Goal: Information Seeking & Learning: Check status

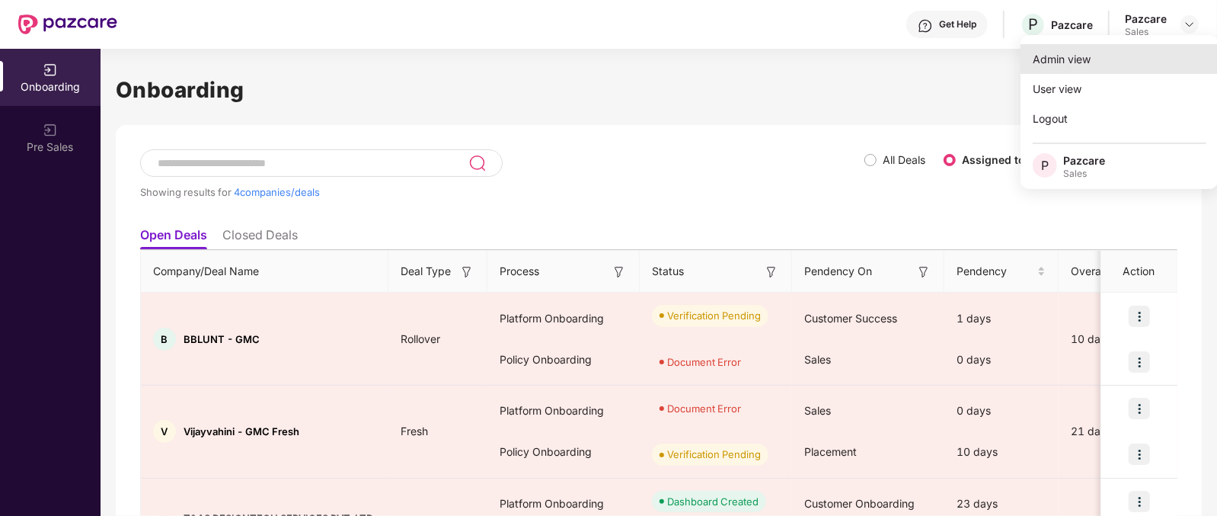
click at [1070, 58] on div "Admin view" at bounding box center [1120, 59] width 198 height 30
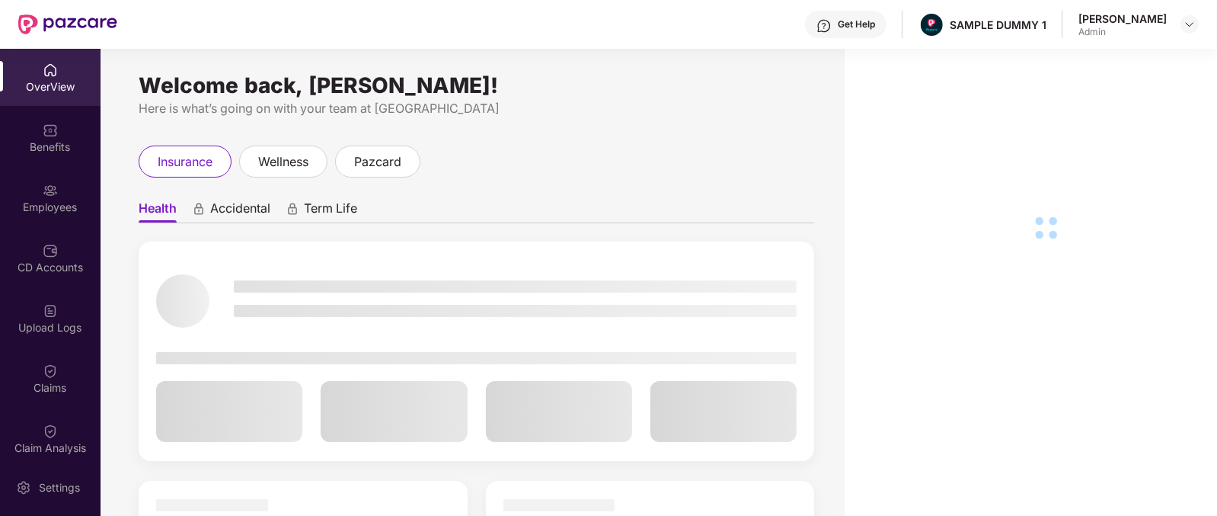
click at [34, 68] on div "OverView" at bounding box center [50, 77] width 101 height 57
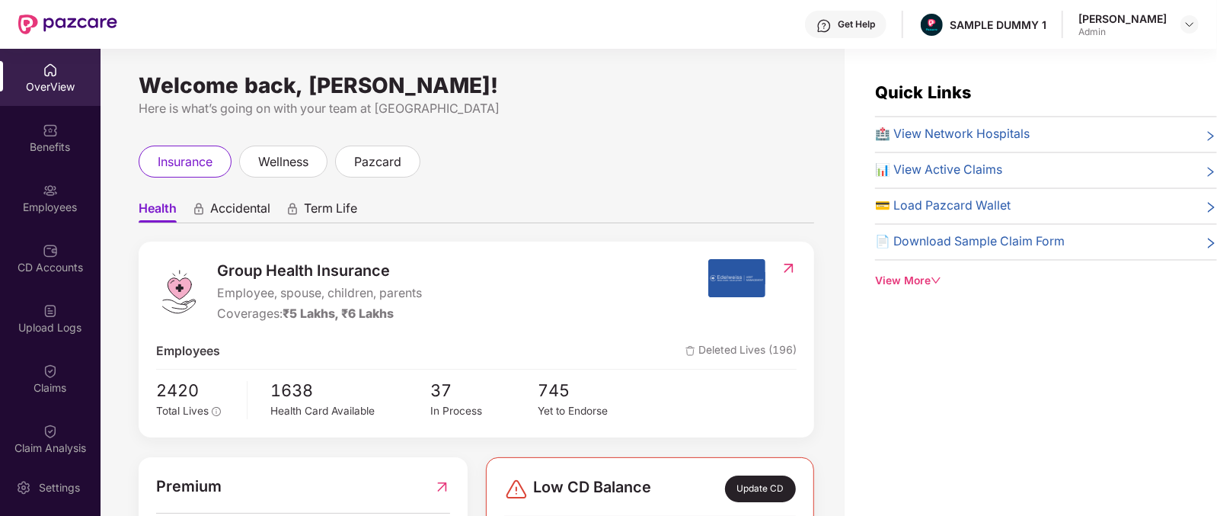
click at [156, 207] on span "Health" at bounding box center [158, 211] width 38 height 22
click at [244, 203] on span "Accidental" at bounding box center [240, 211] width 60 height 22
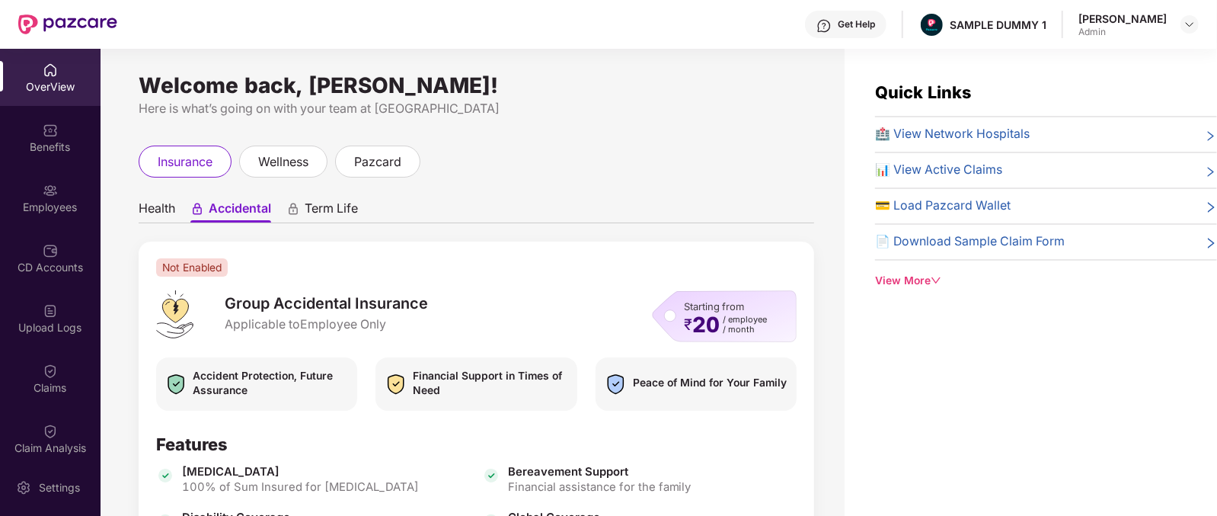
click at [337, 207] on span "Term Life" at bounding box center [331, 211] width 53 height 22
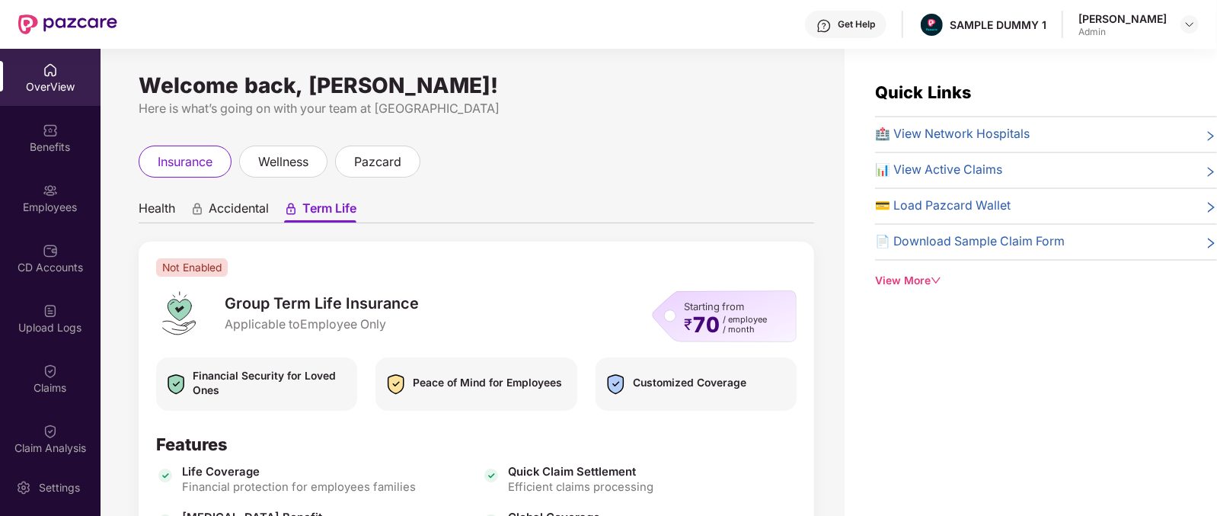
click at [153, 220] on span "Health" at bounding box center [157, 211] width 37 height 22
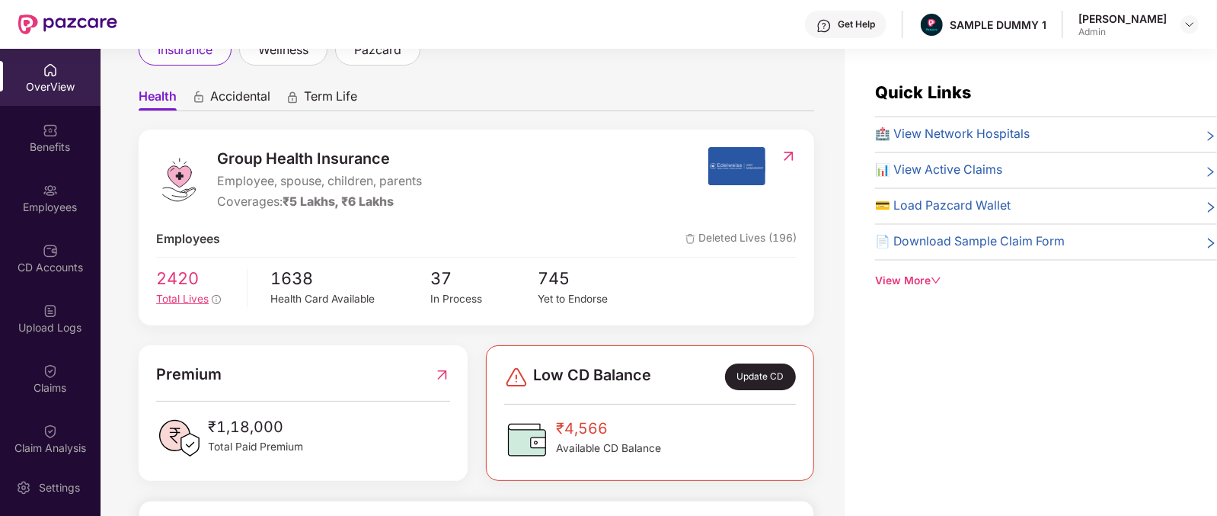
scroll to position [115, 0]
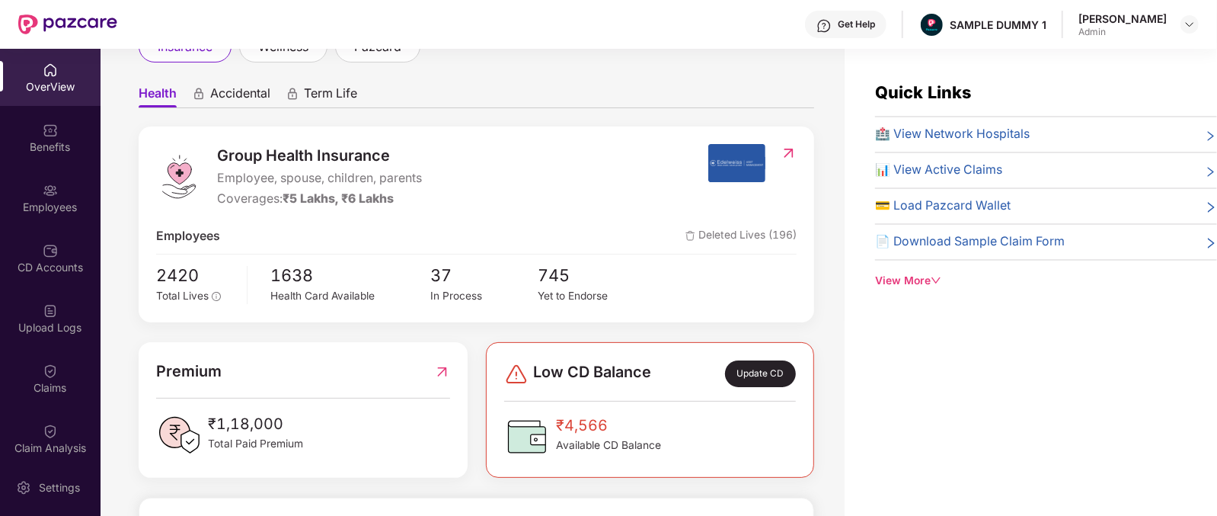
click at [237, 199] on div "Coverages: ₹5 Lakhs, ₹6 Lakhs" at bounding box center [319, 199] width 205 height 19
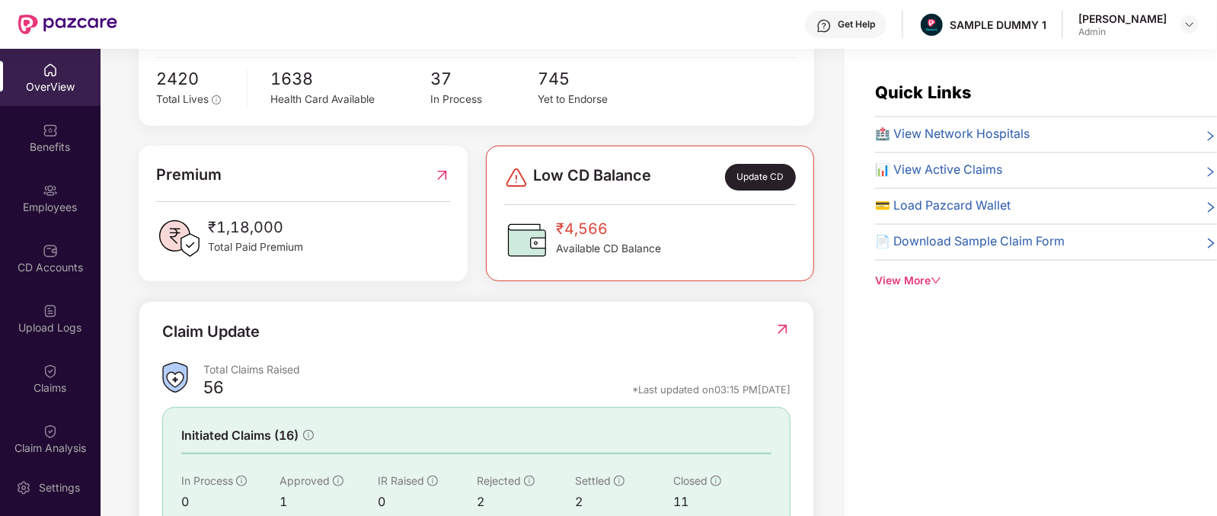
scroll to position [428, 0]
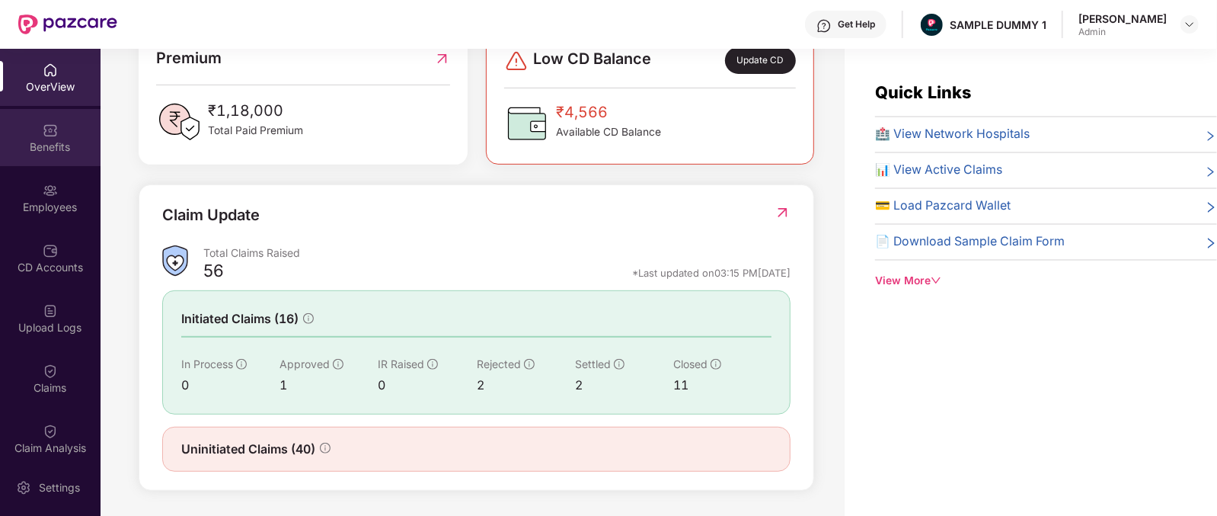
click at [51, 145] on div "Benefits" at bounding box center [50, 146] width 101 height 15
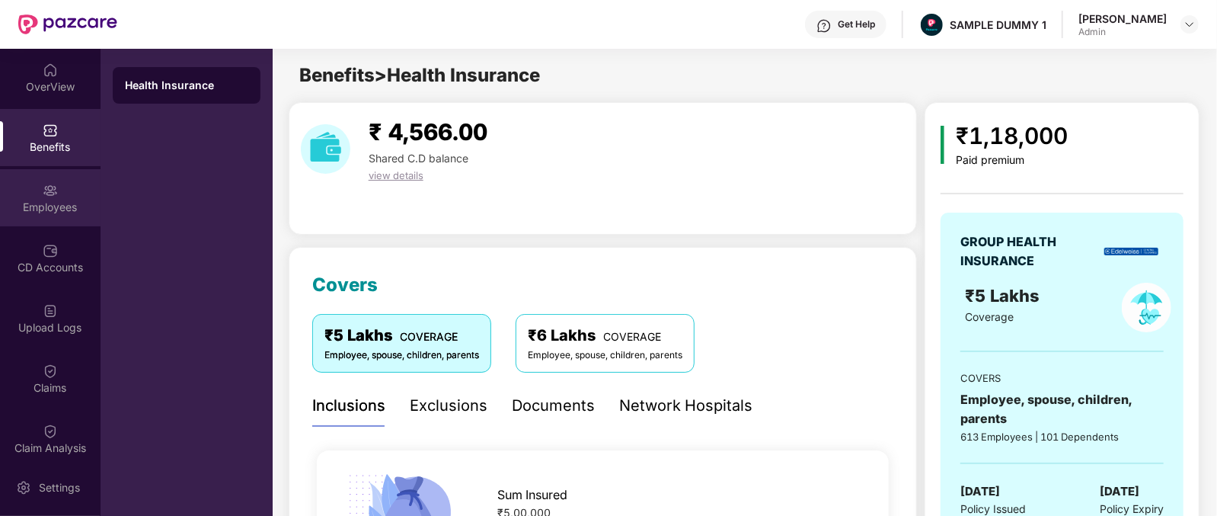
click at [56, 197] on div "Employees" at bounding box center [50, 197] width 101 height 57
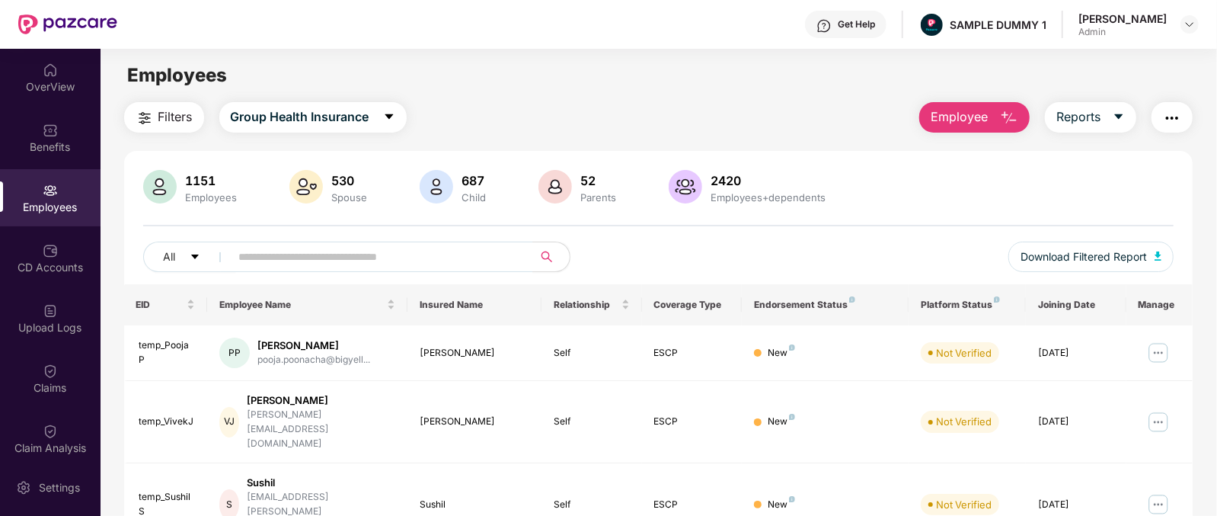
click at [990, 116] on button "Employee" at bounding box center [974, 117] width 110 height 30
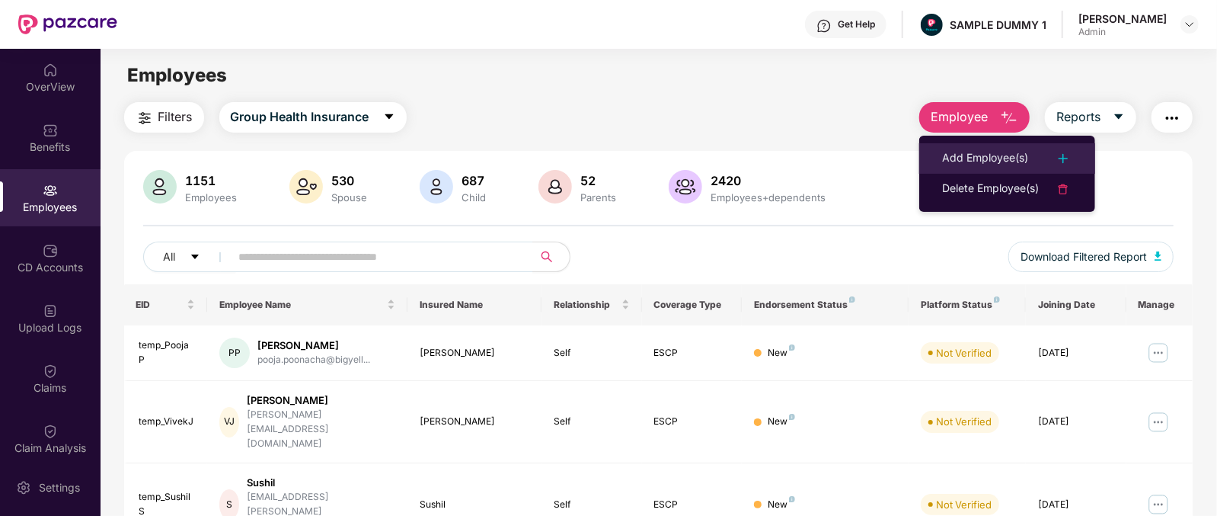
click at [1002, 167] on div "Add Employee(s)" at bounding box center [985, 158] width 86 height 18
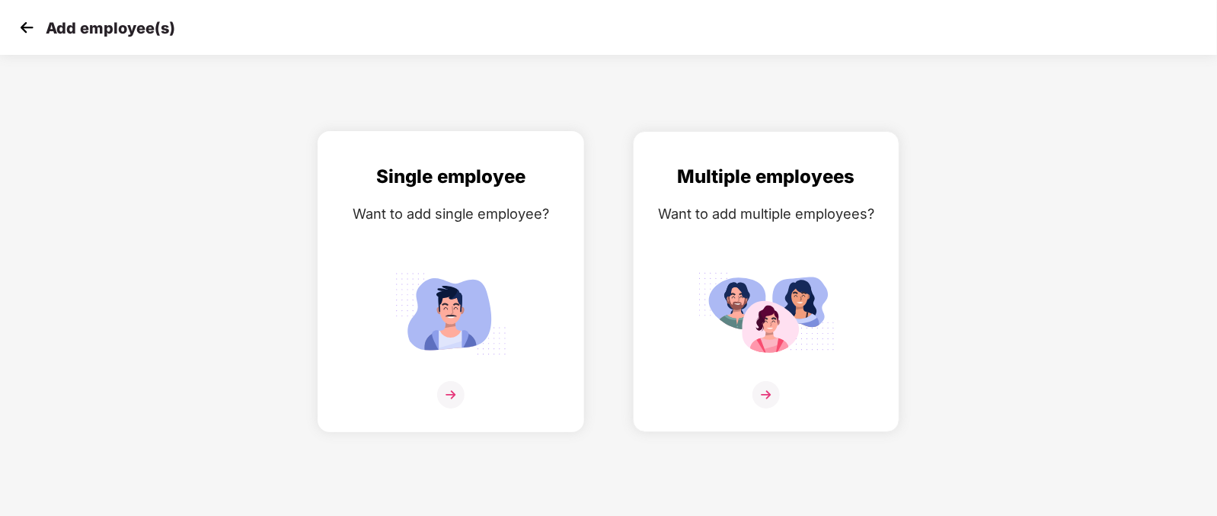
click at [484, 392] on div "Single employee Want to add single employee?" at bounding box center [451, 294] width 235 height 265
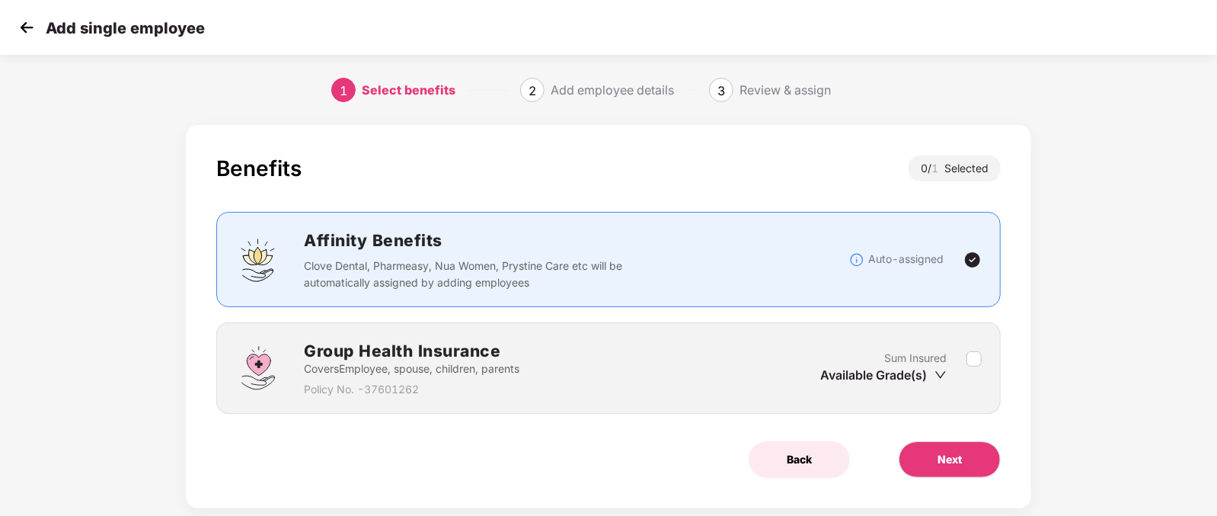
click at [811, 451] on button "Back" at bounding box center [799, 459] width 101 height 37
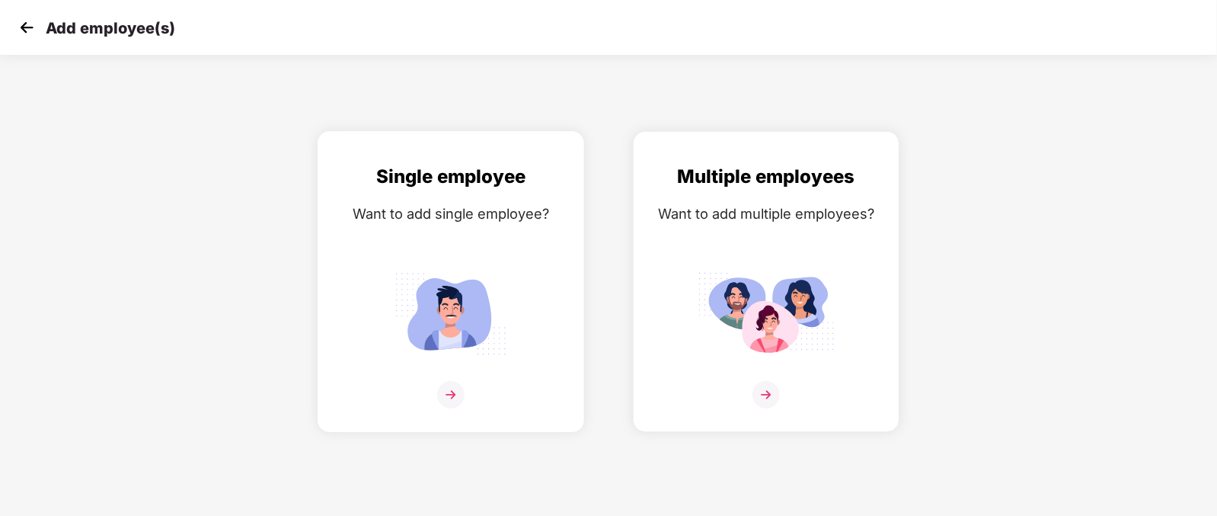
click at [441, 333] on img at bounding box center [450, 313] width 137 height 95
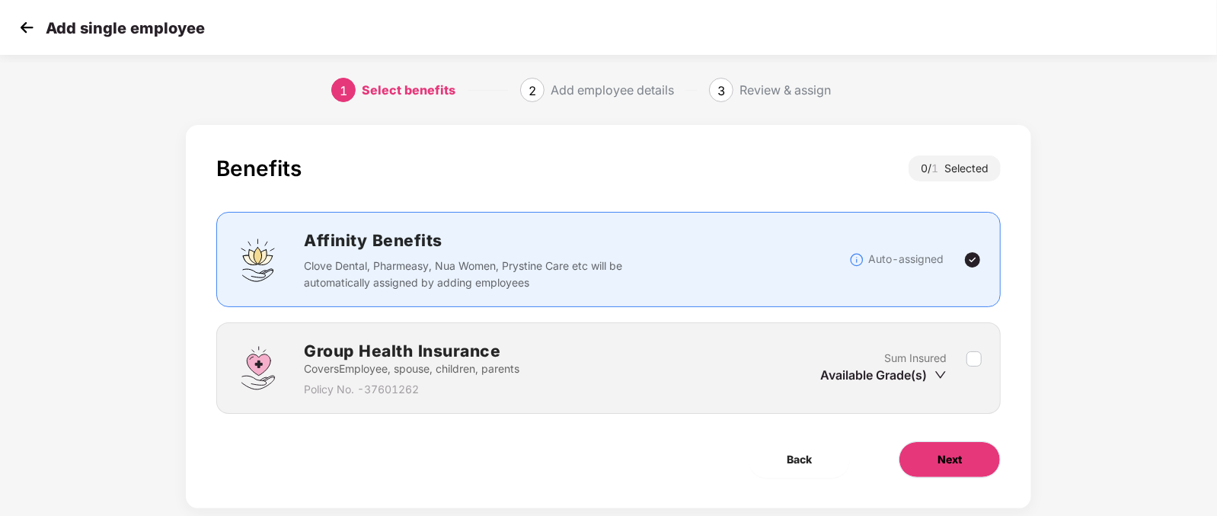
click at [970, 470] on button "Next" at bounding box center [950, 459] width 102 height 37
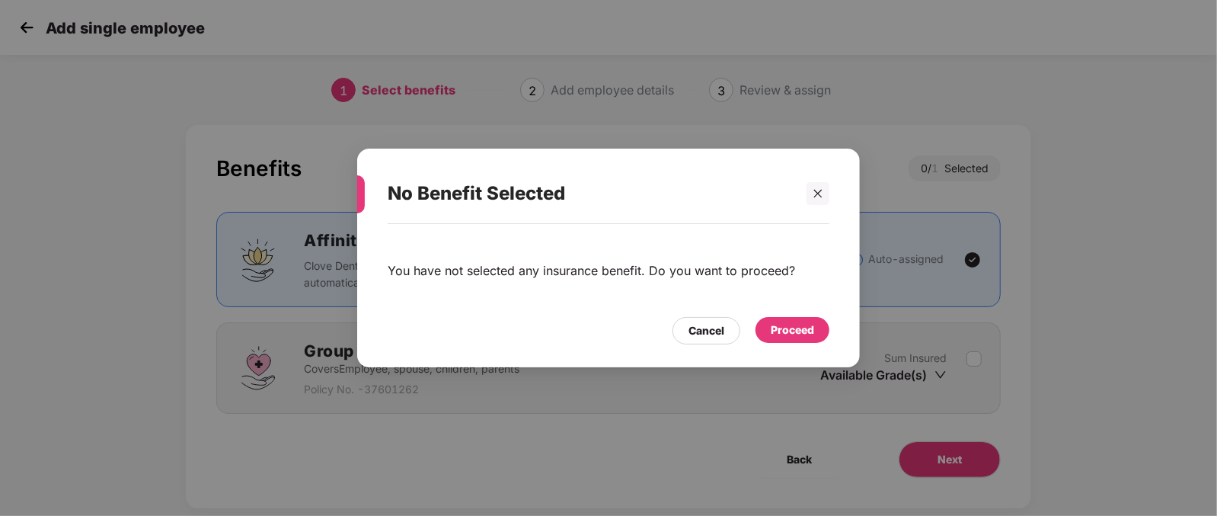
click at [773, 329] on div "Proceed" at bounding box center [792, 329] width 43 height 17
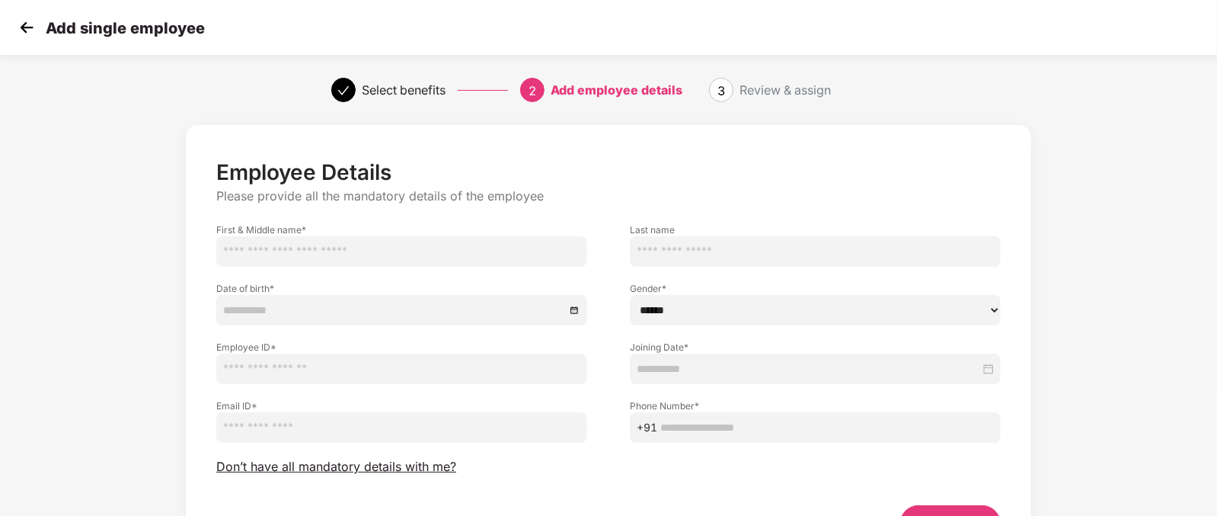
scroll to position [94, 0]
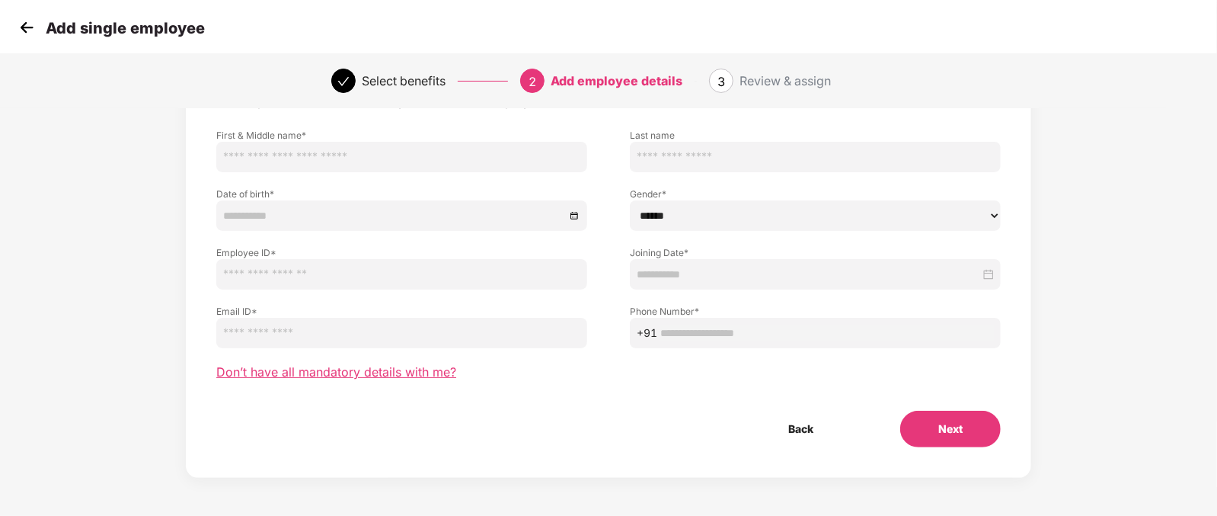
click at [326, 375] on span "Don’t have all mandatory details with me?" at bounding box center [336, 372] width 240 height 16
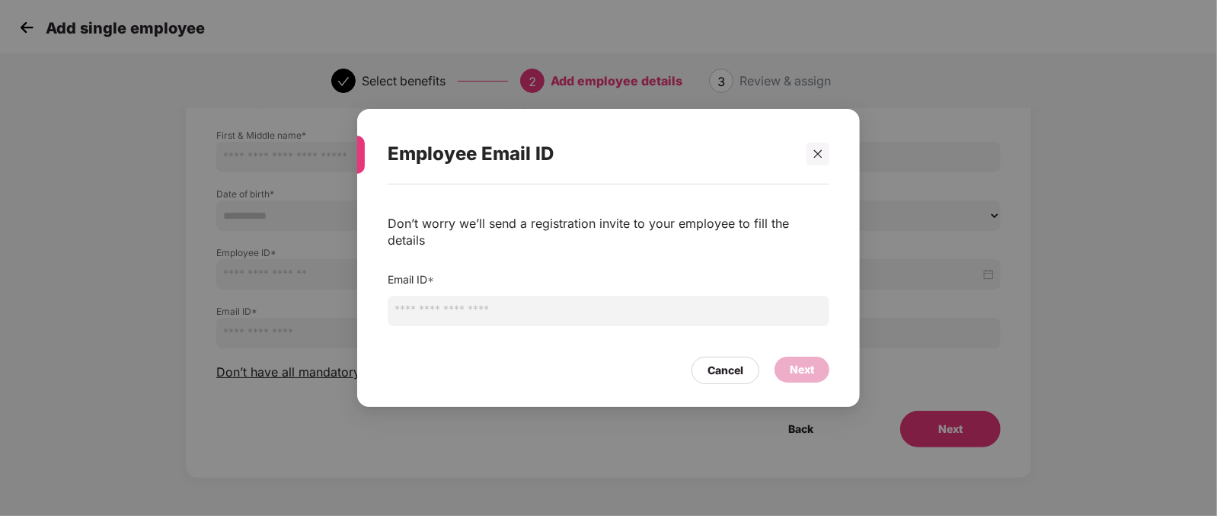
click at [484, 302] on input "email" at bounding box center [609, 311] width 442 height 30
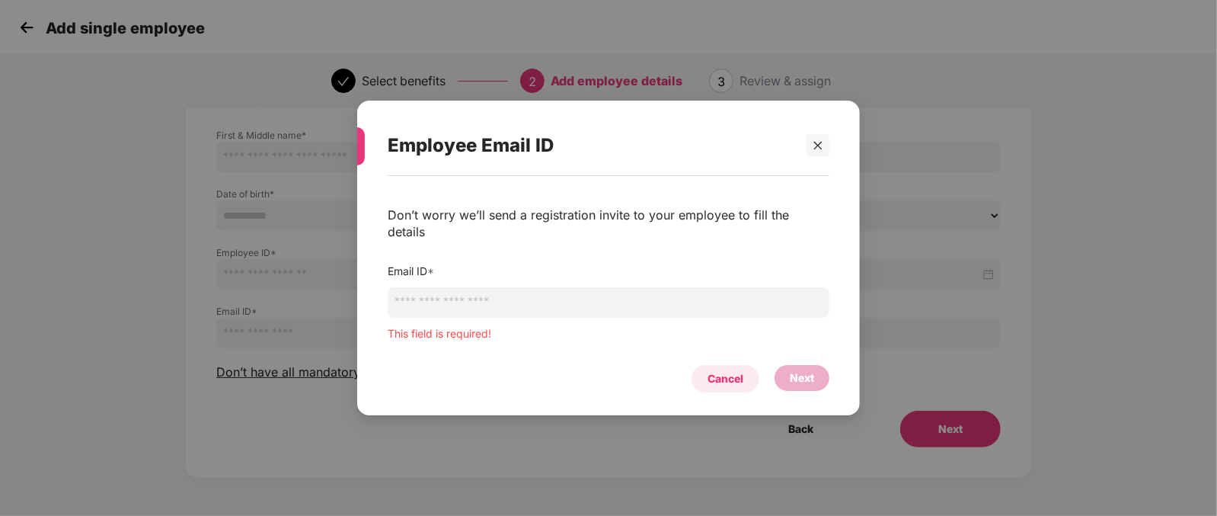
click at [741, 370] on div "Cancel" at bounding box center [726, 378] width 36 height 17
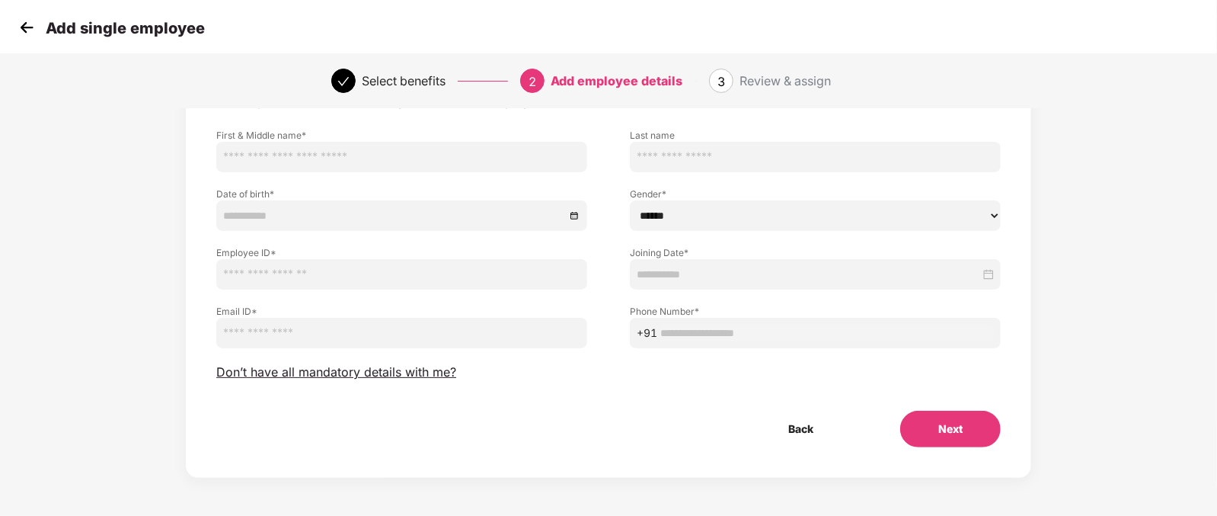
click at [25, 18] on img at bounding box center [26, 27] width 23 height 23
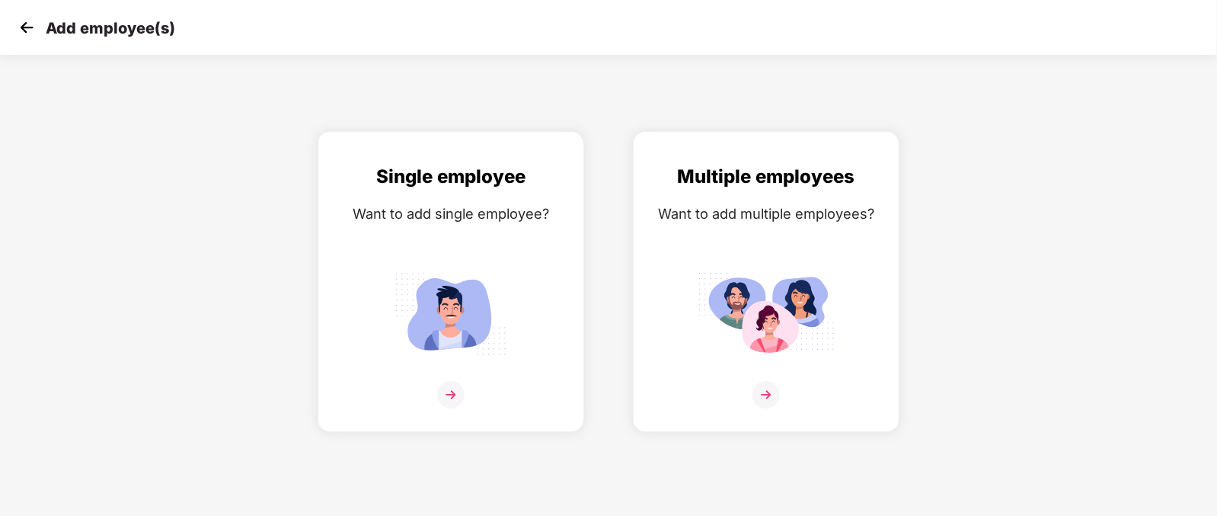
click at [19, 21] on img at bounding box center [26, 27] width 23 height 23
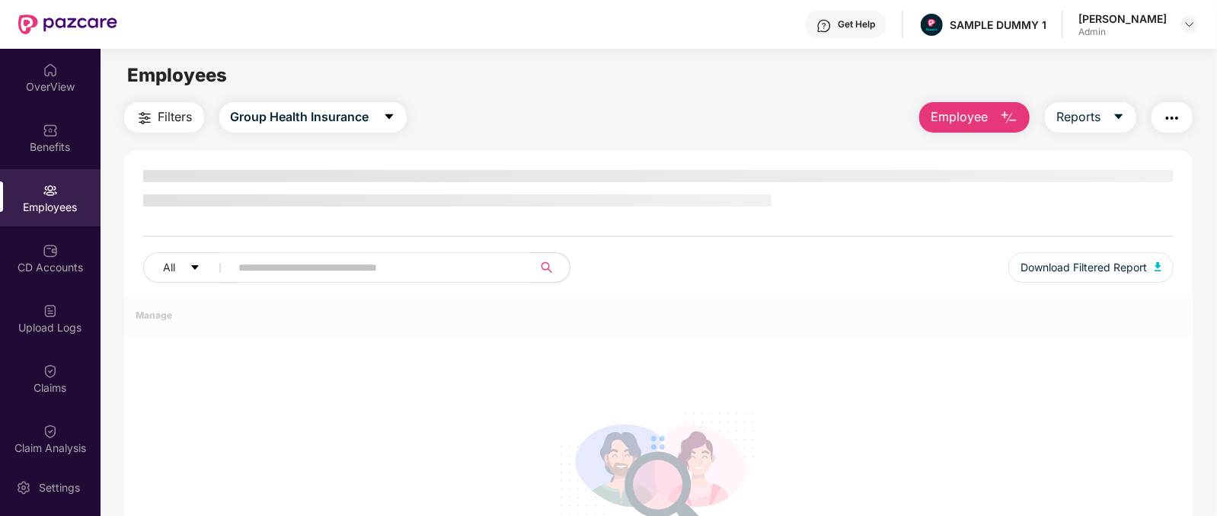
click at [1000, 119] on img "button" at bounding box center [1009, 118] width 18 height 18
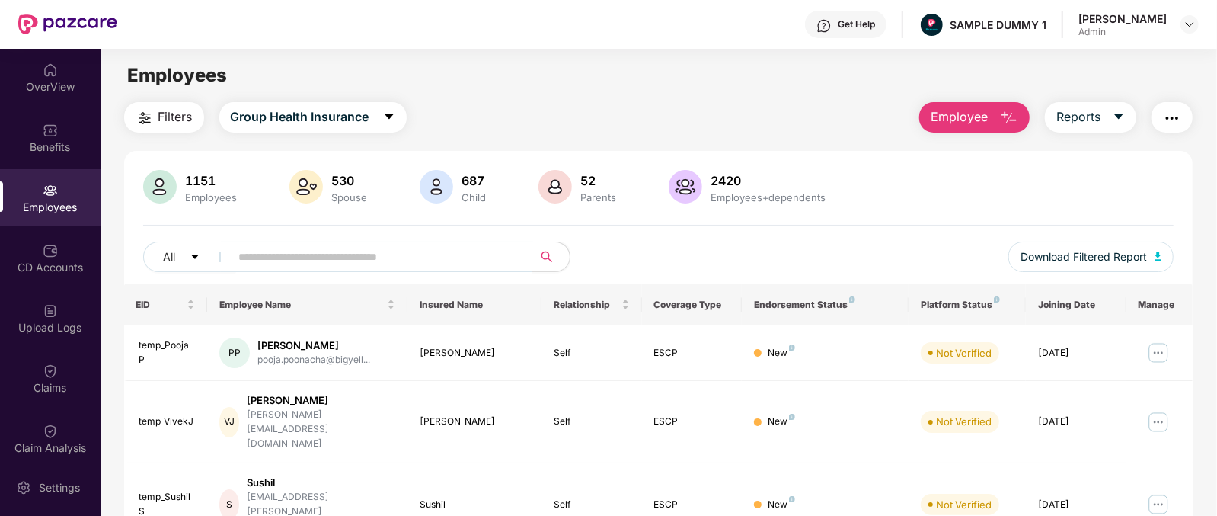
click at [829, 104] on div "Filters Group Health Insurance Employee Reports" at bounding box center [658, 117] width 1069 height 30
click at [72, 490] on div "Settings" at bounding box center [59, 487] width 50 height 15
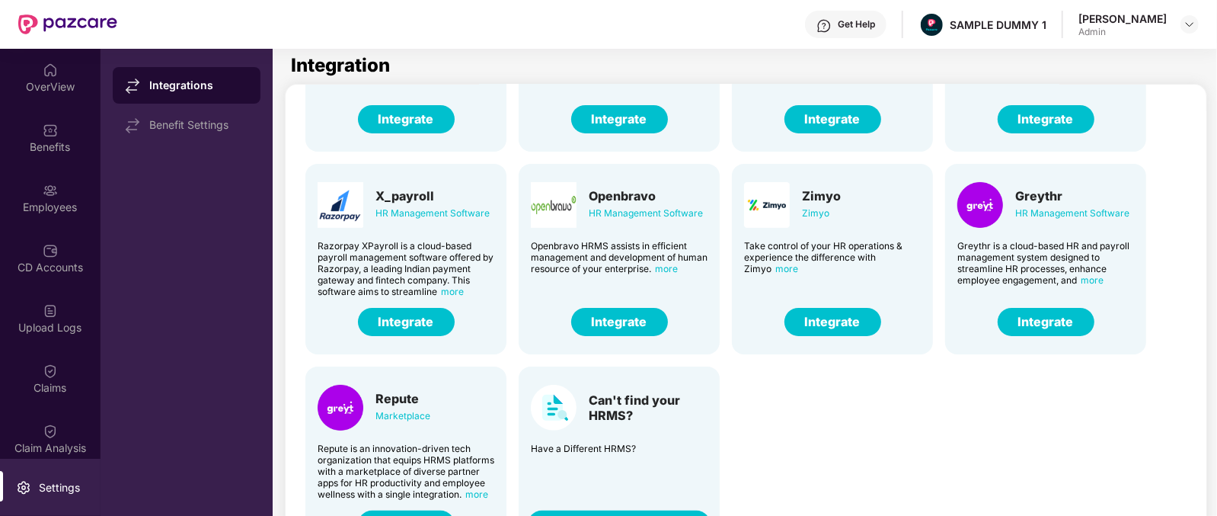
scroll to position [49, 0]
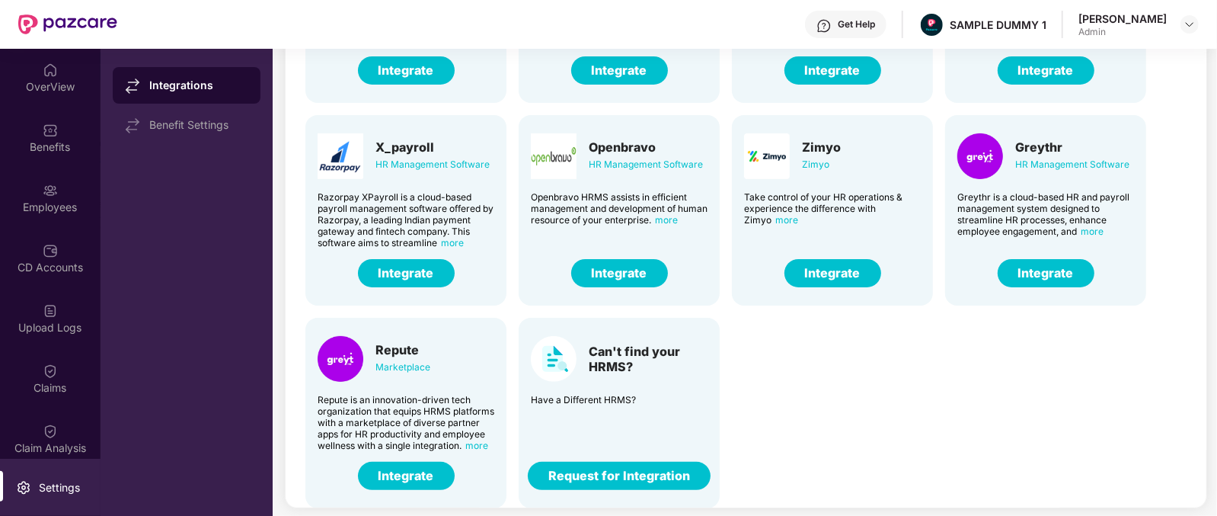
click at [642, 351] on div "Can't find your HRMS?" at bounding box center [648, 358] width 119 height 30
click at [41, 263] on div "CD Accounts" at bounding box center [50, 267] width 101 height 15
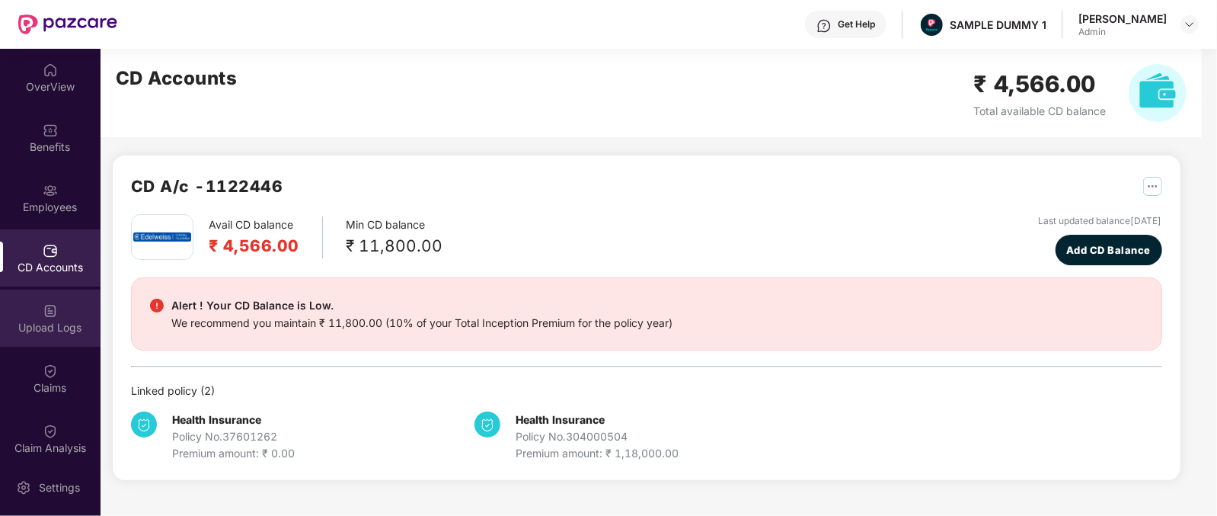
click at [44, 311] on img at bounding box center [50, 310] width 15 height 15
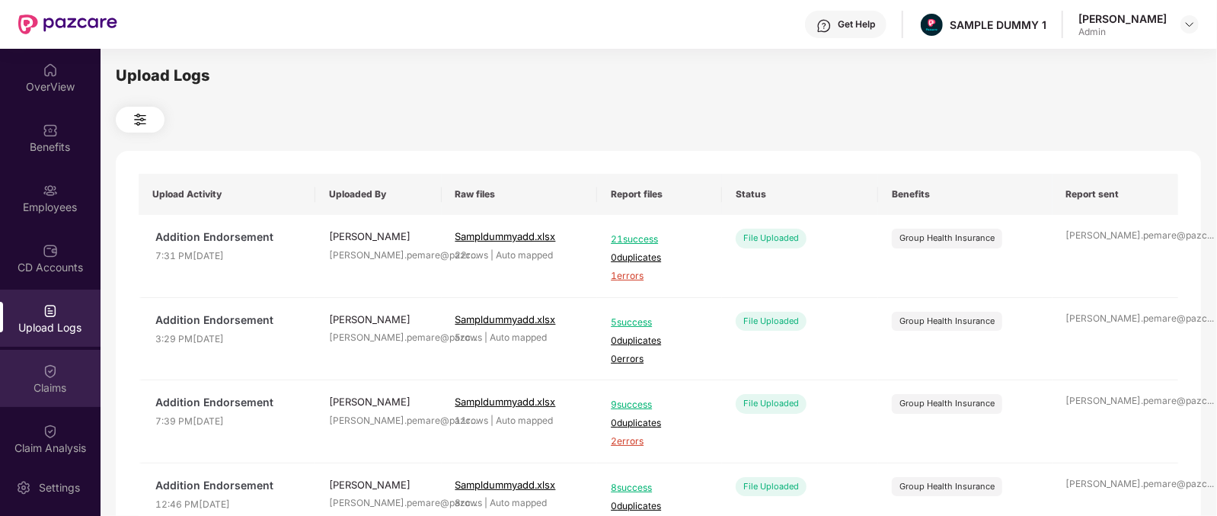
click at [52, 384] on div "Claims" at bounding box center [50, 387] width 101 height 15
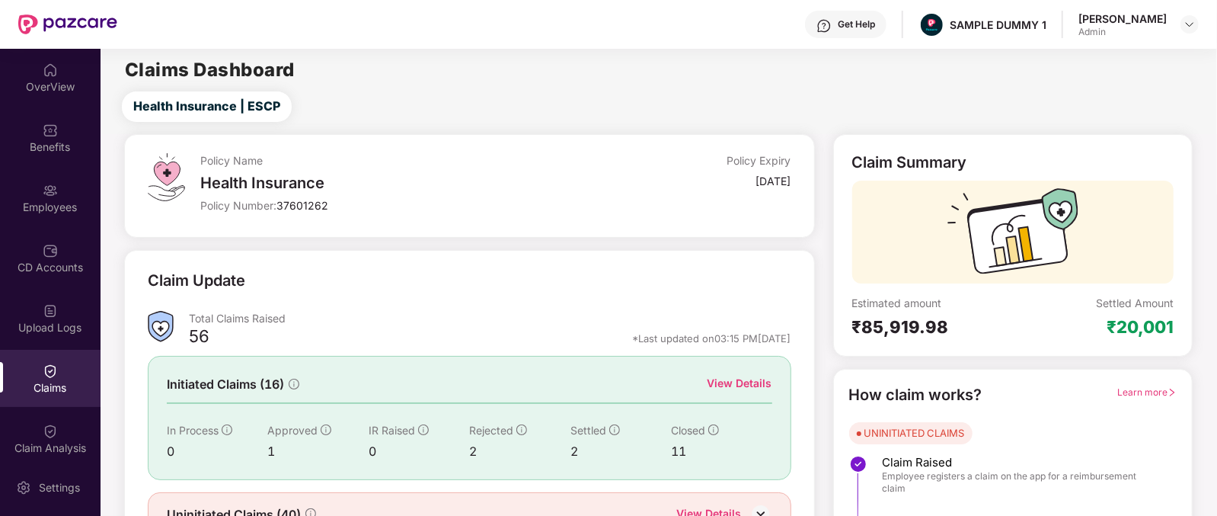
click at [718, 375] on div "View Details" at bounding box center [740, 383] width 65 height 17
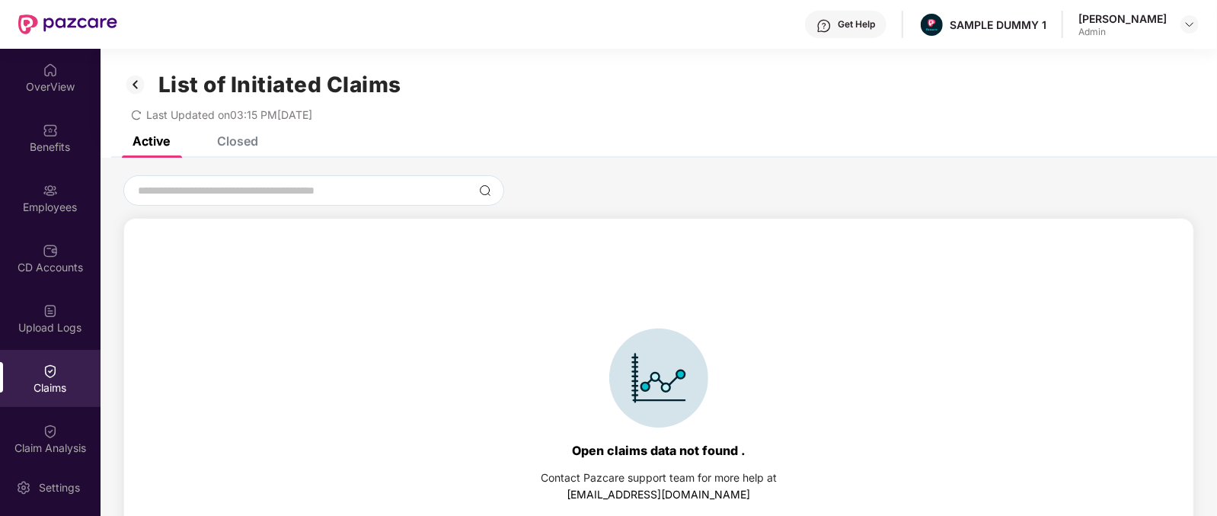
click at [243, 136] on div "Closed" at bounding box center [237, 140] width 41 height 15
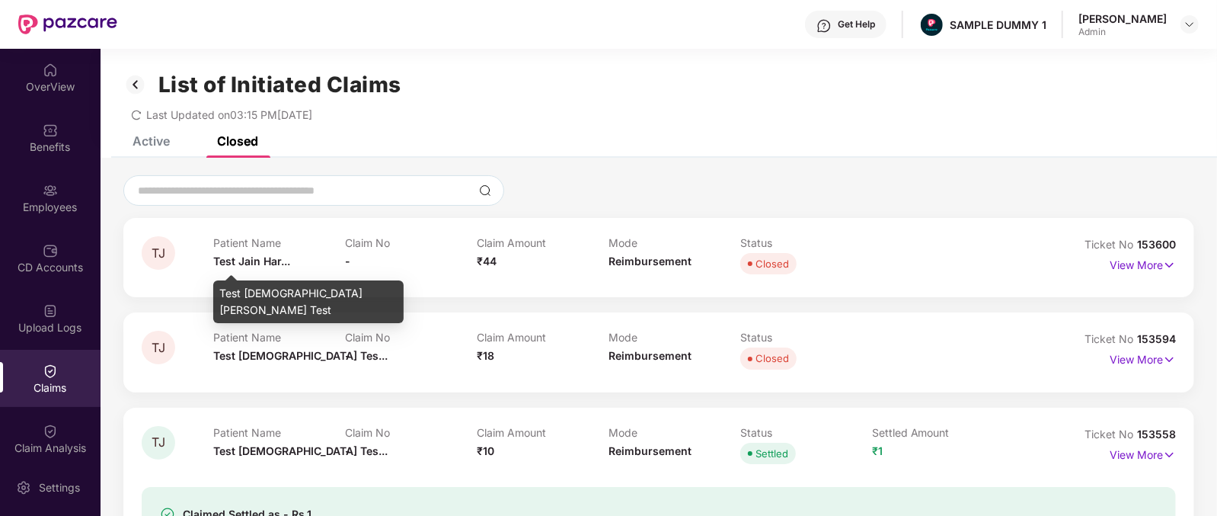
click at [228, 264] on span "Test Jain Har..." at bounding box center [251, 260] width 77 height 13
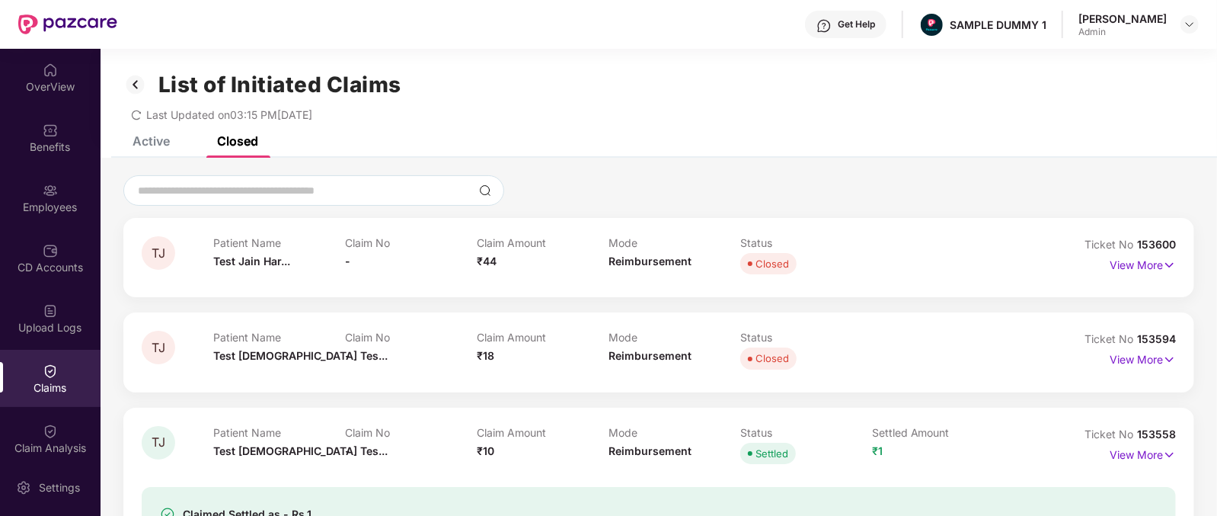
click at [491, 260] on span "₹44" at bounding box center [487, 260] width 20 height 13
click at [657, 260] on span "Reimbursement" at bounding box center [650, 260] width 83 height 13
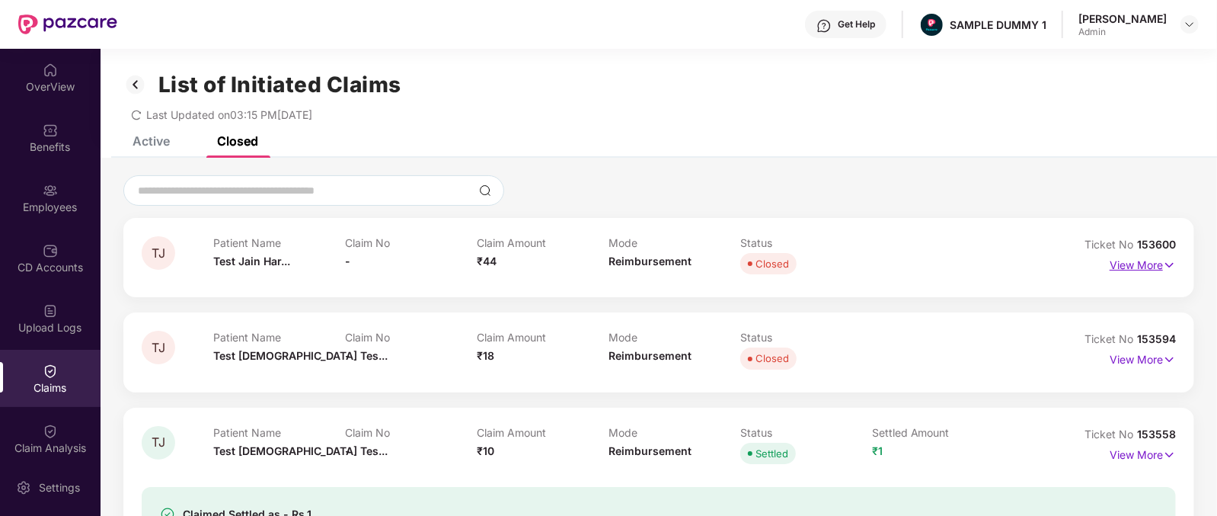
click at [1155, 270] on p "View More" at bounding box center [1143, 263] width 66 height 21
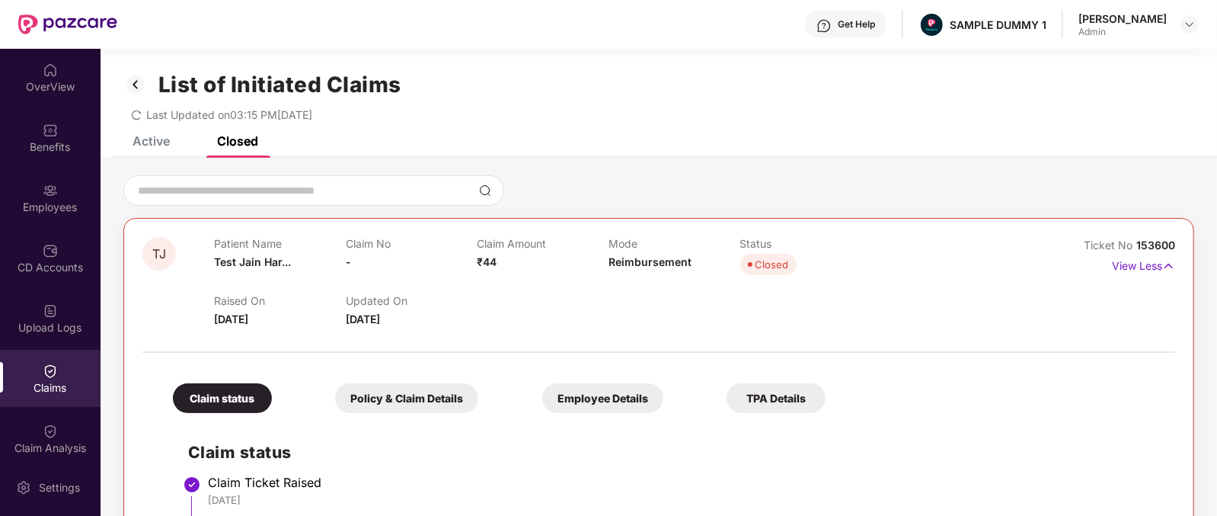
click at [875, 24] on div "Get Help" at bounding box center [856, 24] width 37 height 12
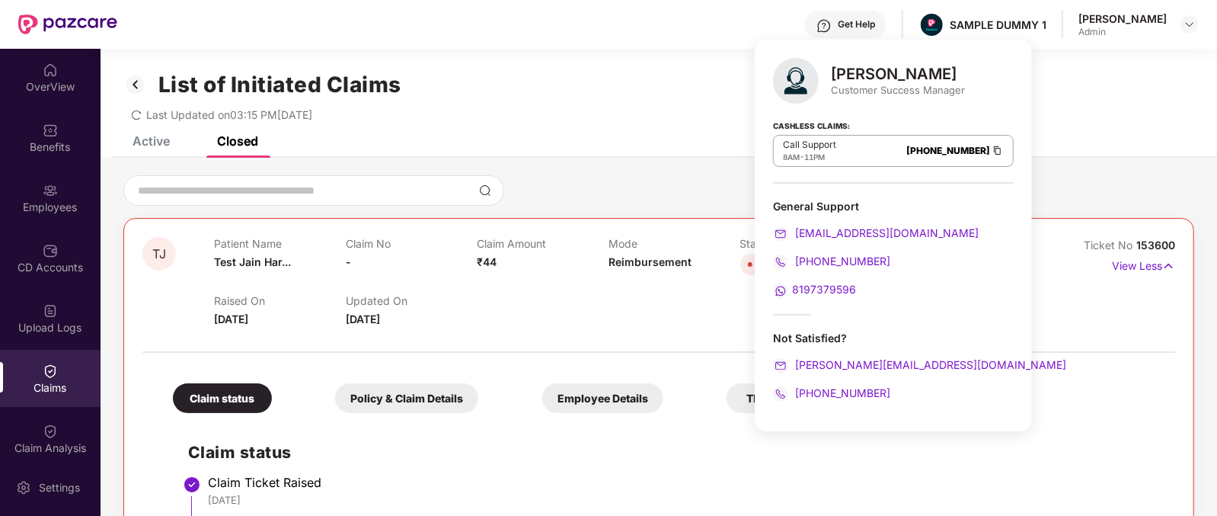
click at [898, 85] on div "Customer Success Manager" at bounding box center [898, 90] width 134 height 14
click at [848, 62] on div "Mihir Singh Customer Success Manager" at bounding box center [893, 81] width 241 height 46
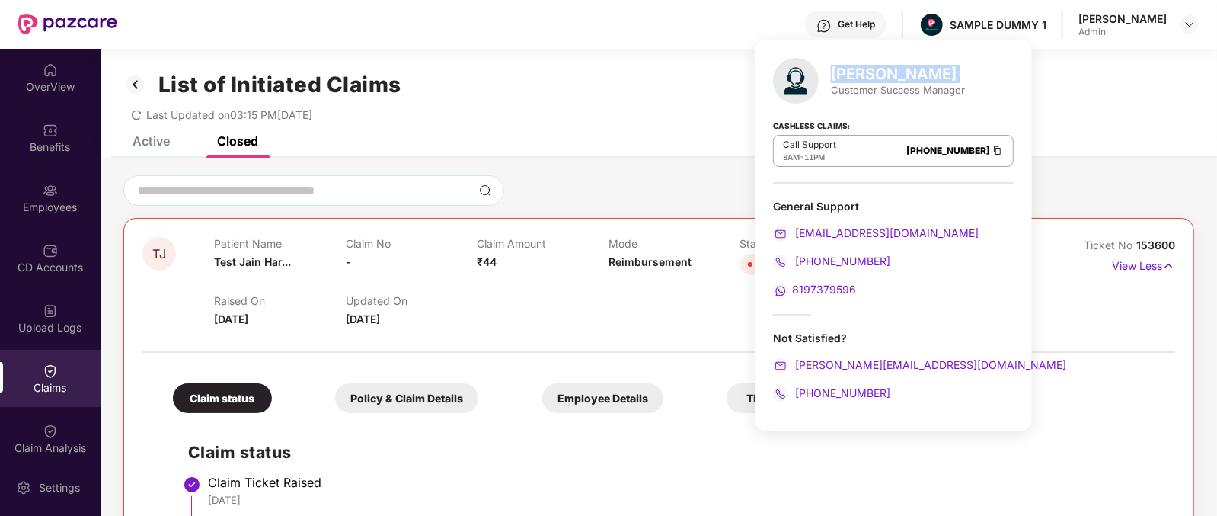
click at [848, 62] on div "Mihir Singh Customer Success Manager" at bounding box center [893, 81] width 241 height 46
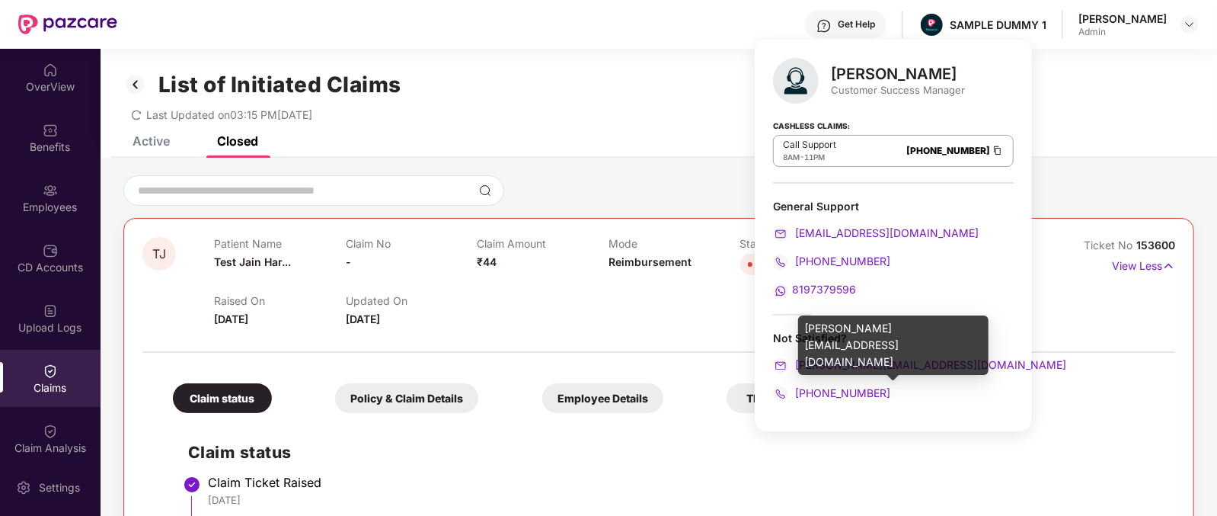
click at [948, 364] on div "mihir+onb@pazcare.com" at bounding box center [893, 364] width 241 height 17
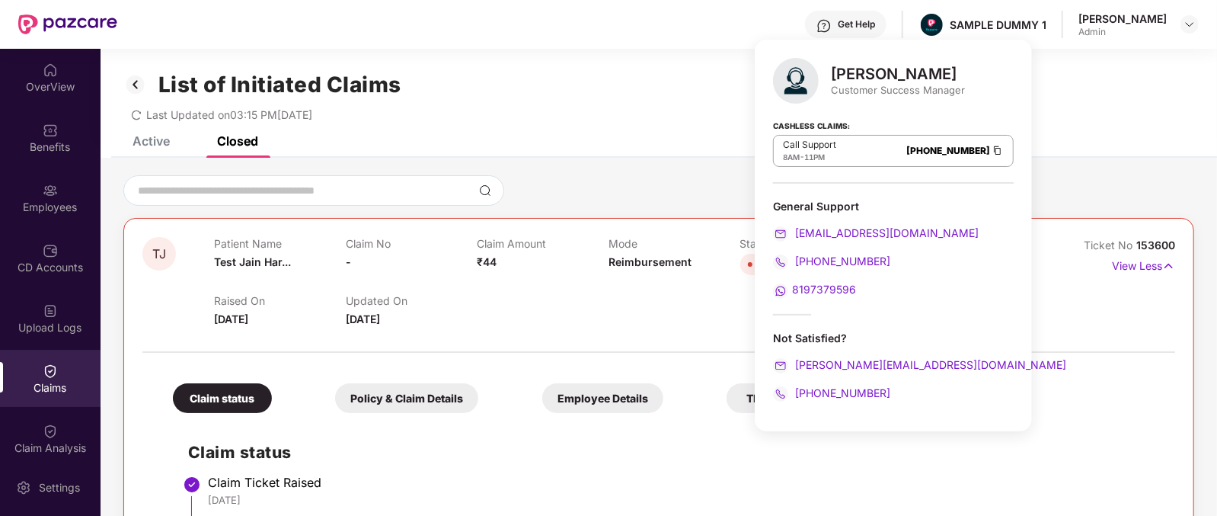
click at [903, 390] on div "+916666878580" at bounding box center [893, 393] width 241 height 17
click at [906, 404] on div "Mihir Singh Customer Success Manager Cashless Claims: Call Support 8AM - 11PM 0…" at bounding box center [893, 235] width 277 height 391
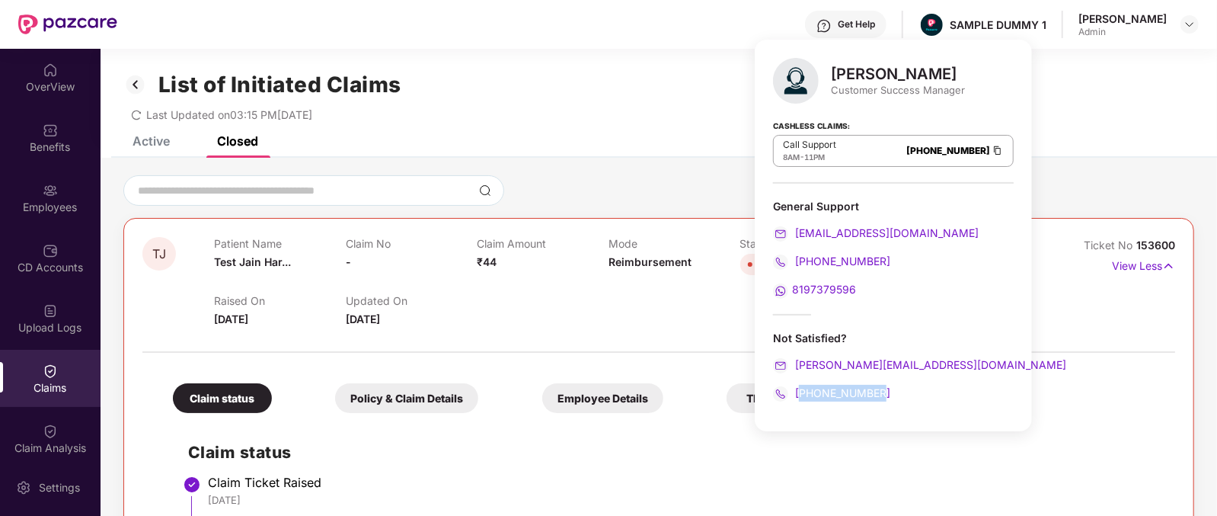
click at [939, 375] on div "Not Satisfied? mihir+onb@pazcare.com +916666878580" at bounding box center [893, 366] width 241 height 71
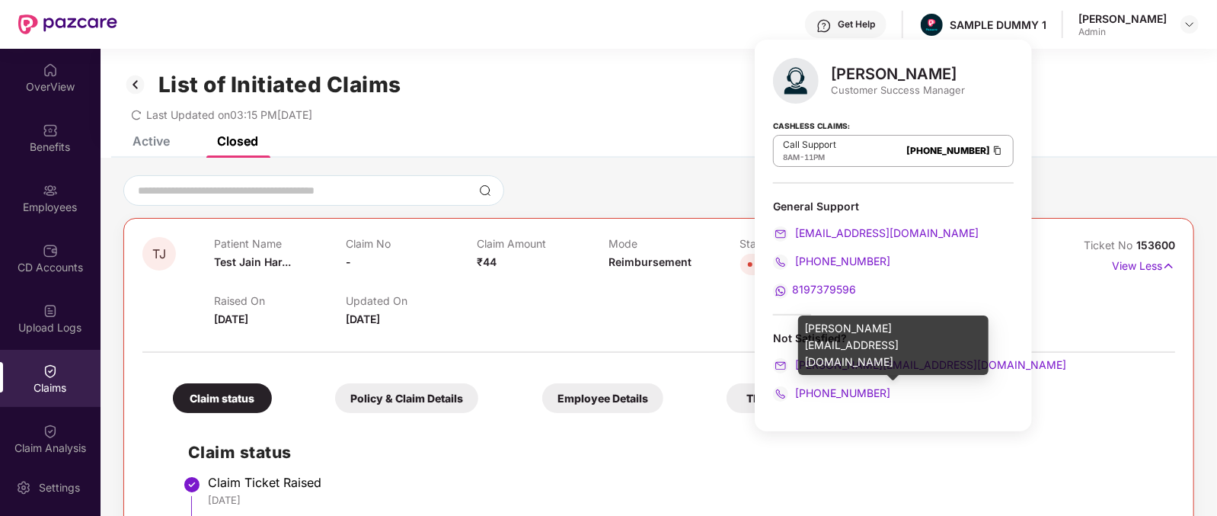
click at [943, 359] on div "mihir+onb@pazcare.com" at bounding box center [893, 364] width 241 height 17
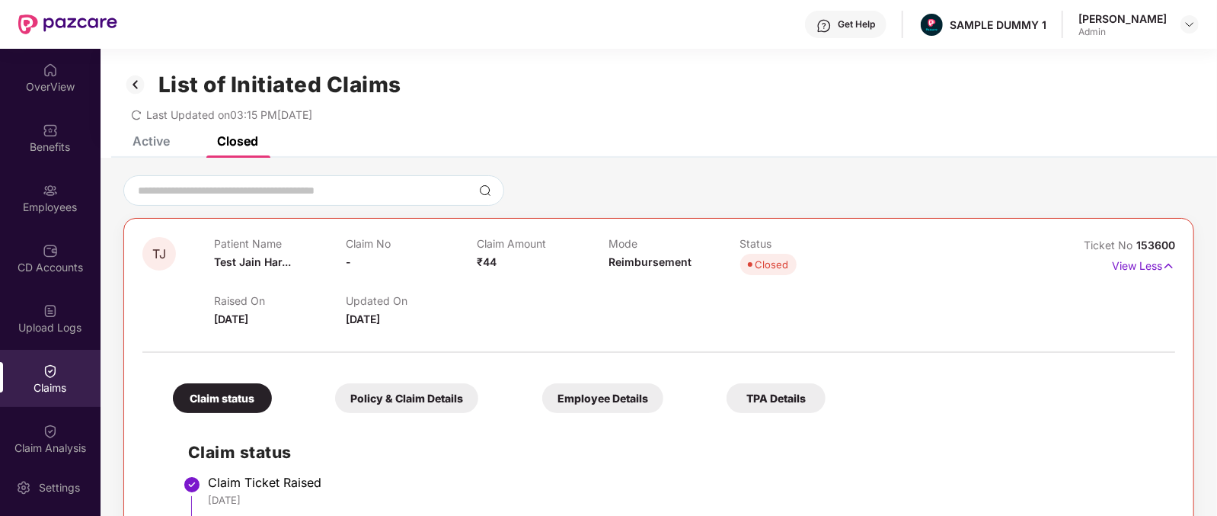
click at [730, 447] on h2 "Claim status" at bounding box center [674, 451] width 972 height 25
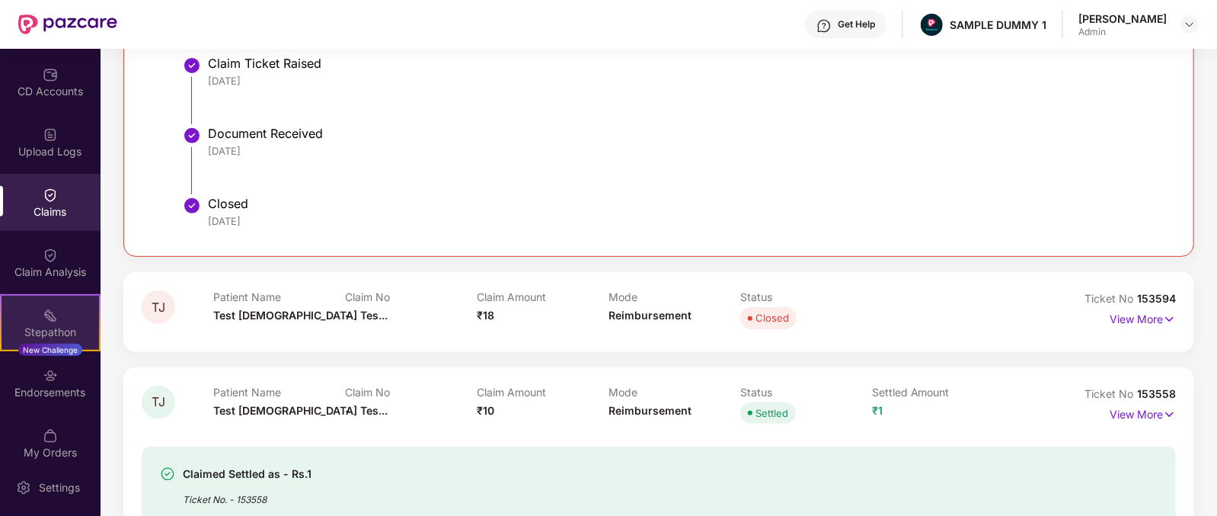
scroll to position [190, 0]
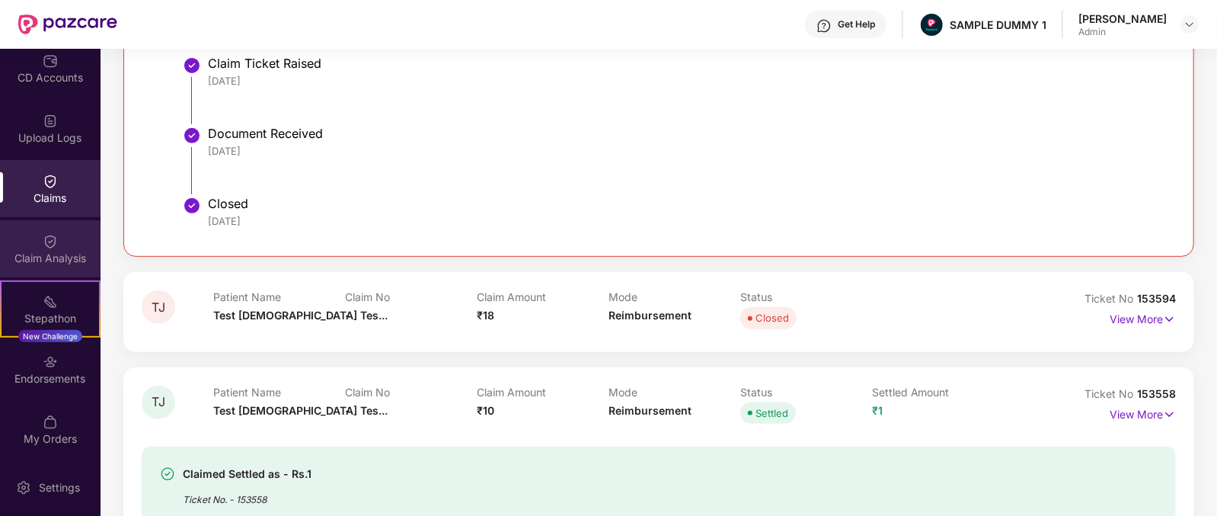
click at [53, 270] on div "Claim Analysis" at bounding box center [50, 248] width 101 height 57
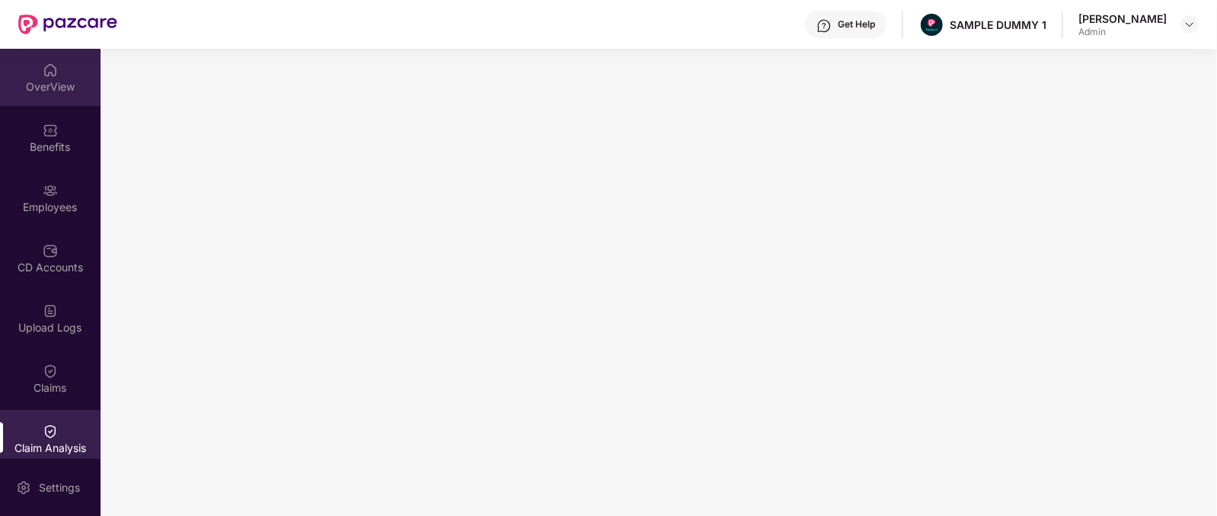
click at [46, 72] on img at bounding box center [50, 69] width 15 height 15
